Goal: Information Seeking & Learning: Learn about a topic

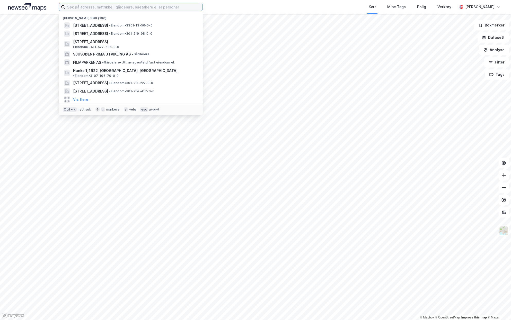
click at [129, 8] on input at bounding box center [133, 7] width 137 height 8
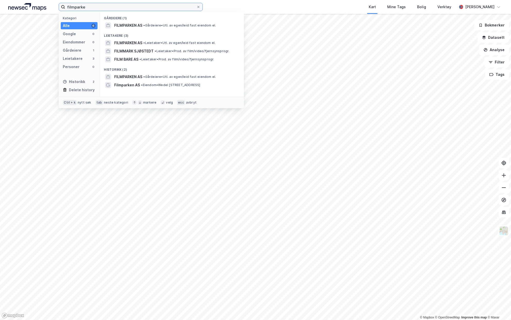
type input "filmparke"
click at [127, 27] on span "FILMPARKEN AS" at bounding box center [128, 25] width 28 height 6
